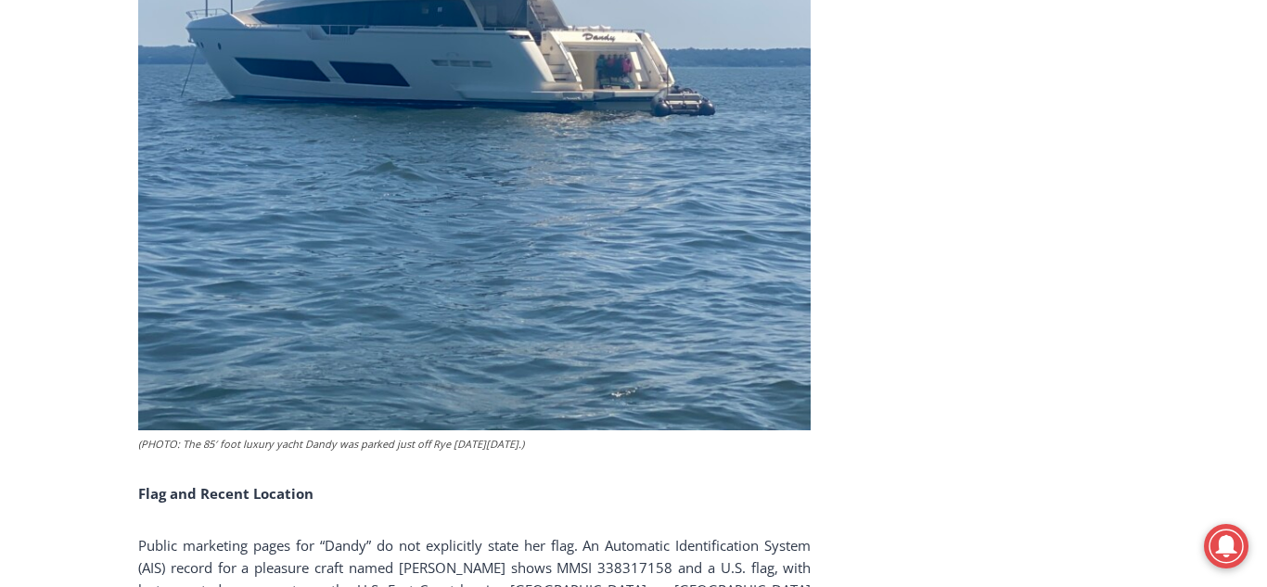
scroll to position [3529, 0]
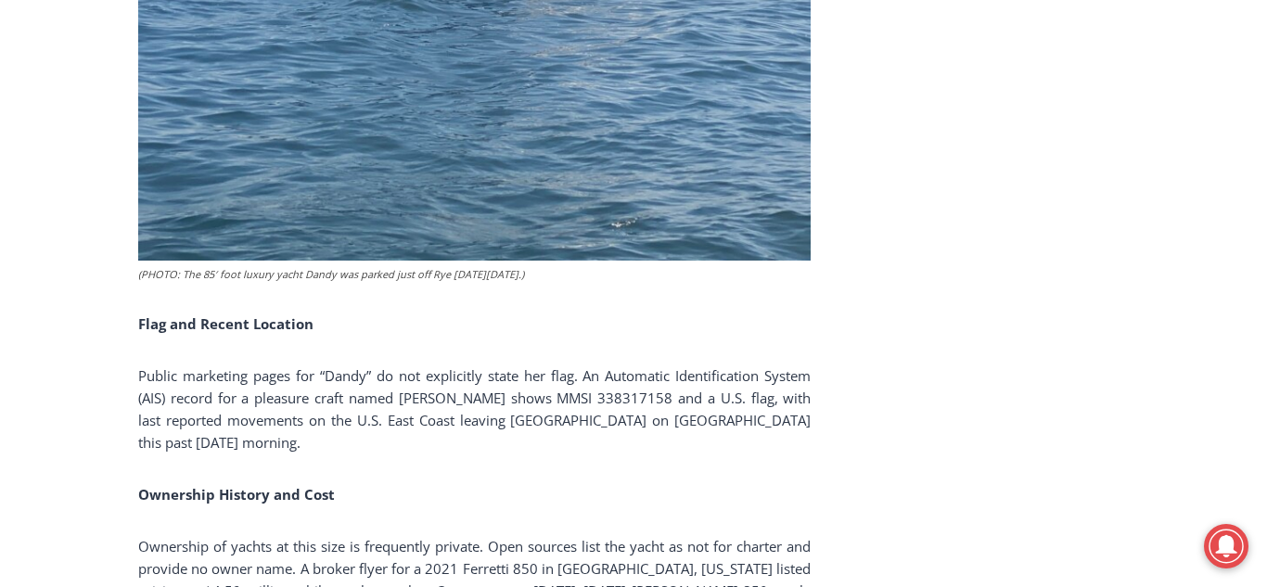
click at [1266, 306] on html "Skip to content 74.35 F Rye Saturday, August 9, 2025 Advertise Submit a Story o…" at bounding box center [633, 82] width 1267 height 7222
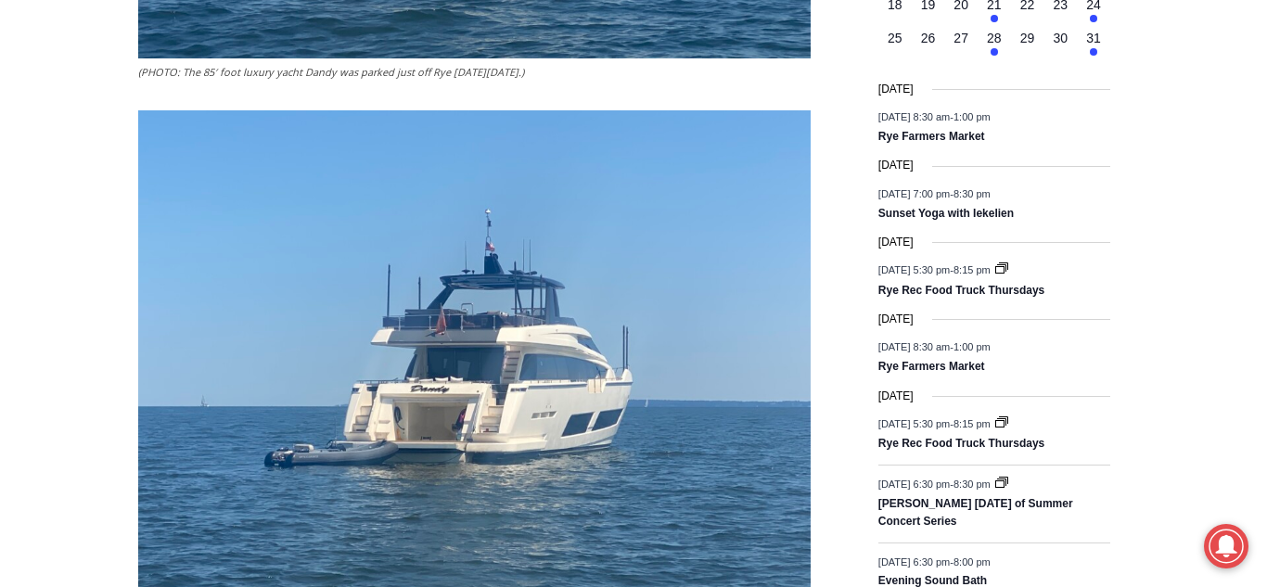
scroll to position [89, 0]
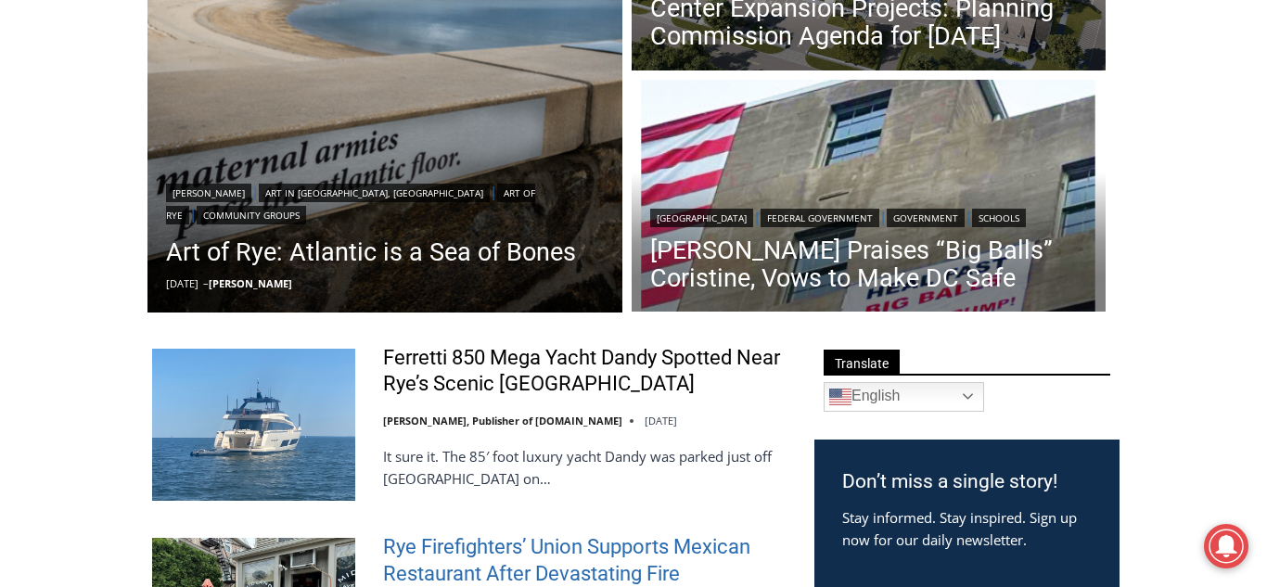
click at [546, 544] on link "Rye Firefighters’ Union Supports Mexican Restaurant After Devastating Fire" at bounding box center [586, 560] width 407 height 53
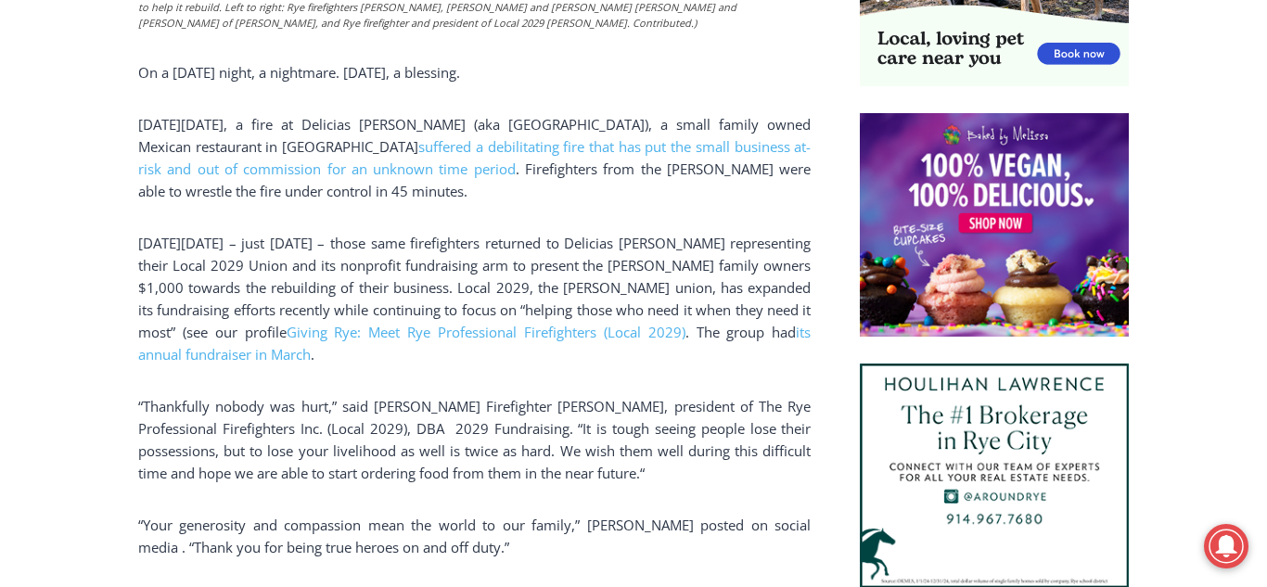
scroll to position [1380, 0]
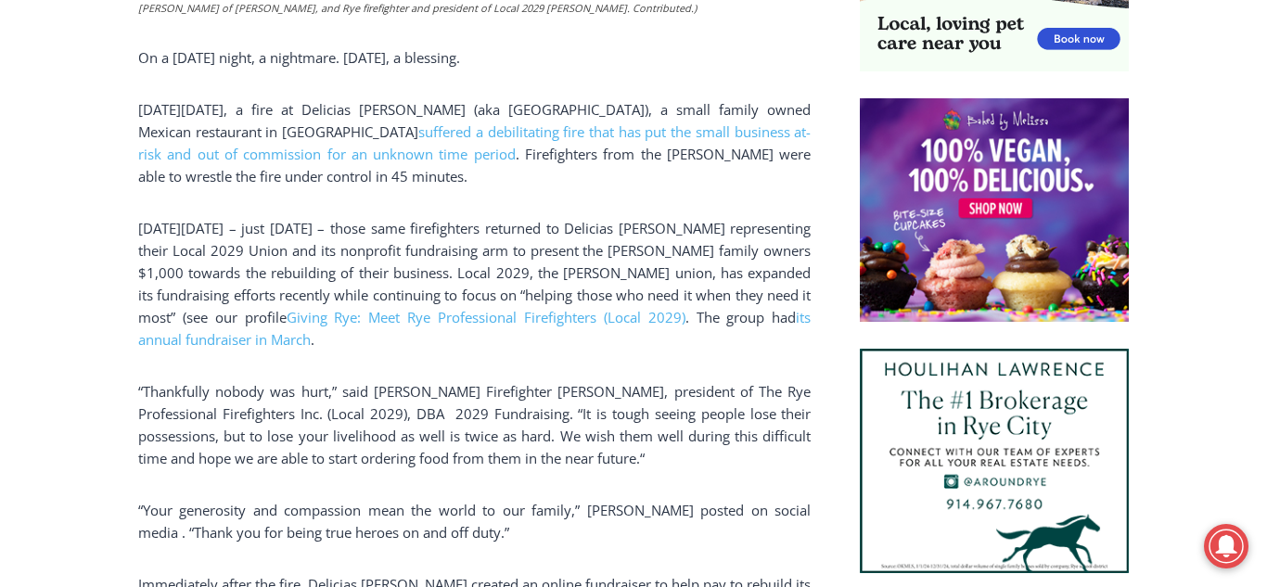
drag, startPoint x: 1265, startPoint y: 22, endPoint x: 1266, endPoint y: 199, distance: 177.2
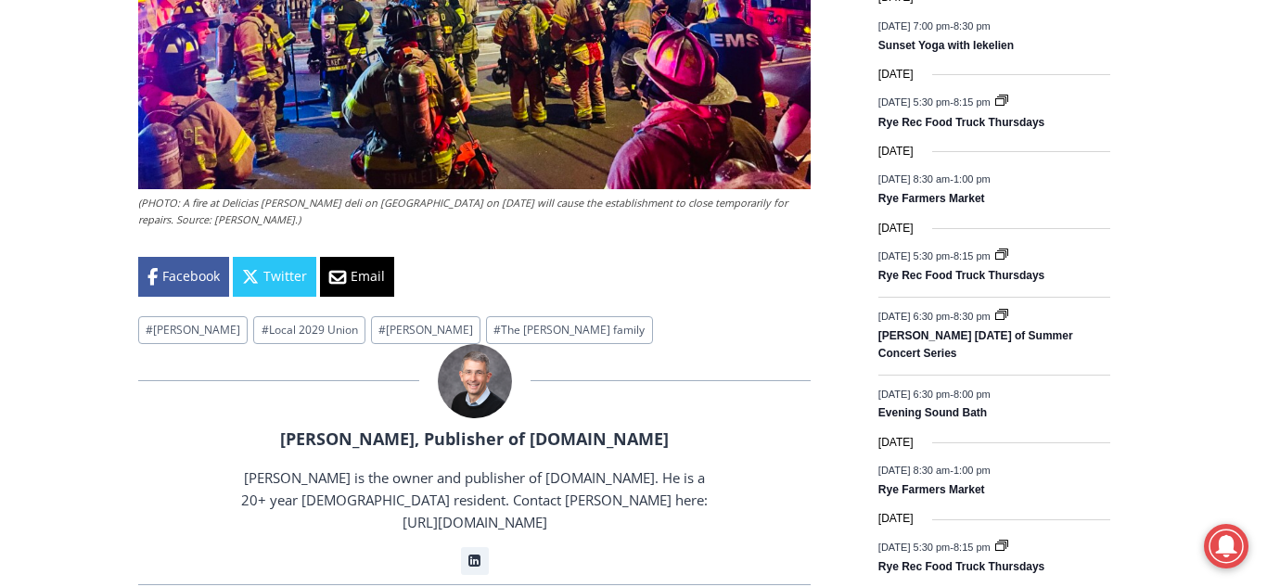
scroll to position [0, 0]
